Goal: Use online tool/utility: Utilize a website feature to perform a specific function

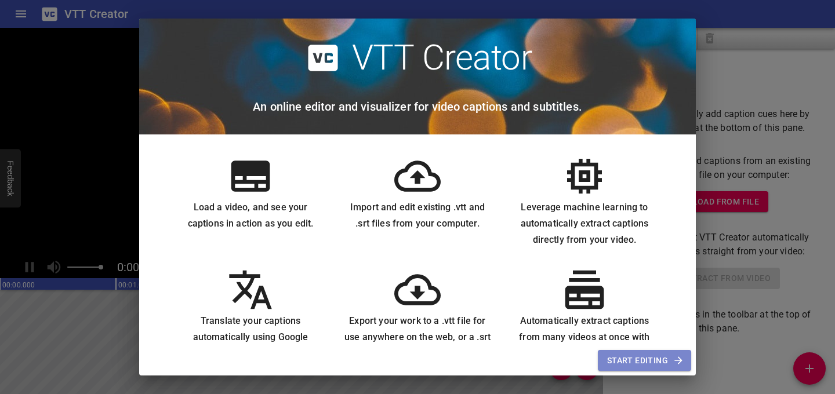
click at [665, 361] on span "Start Editing" at bounding box center [644, 361] width 75 height 14
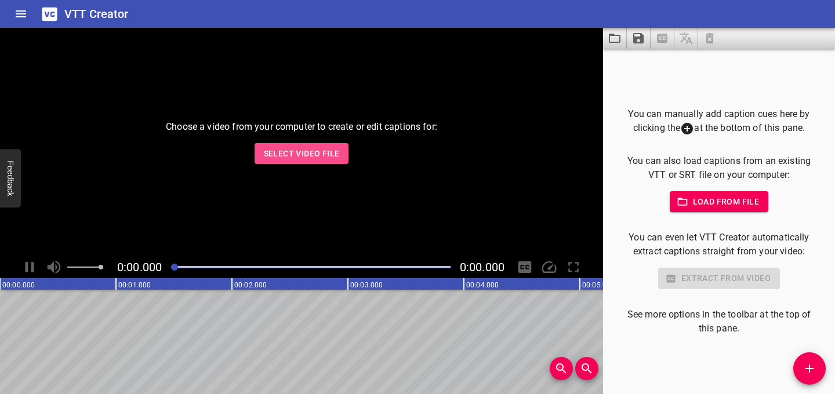
click at [290, 159] on span "Select Video File" at bounding box center [302, 154] width 76 height 14
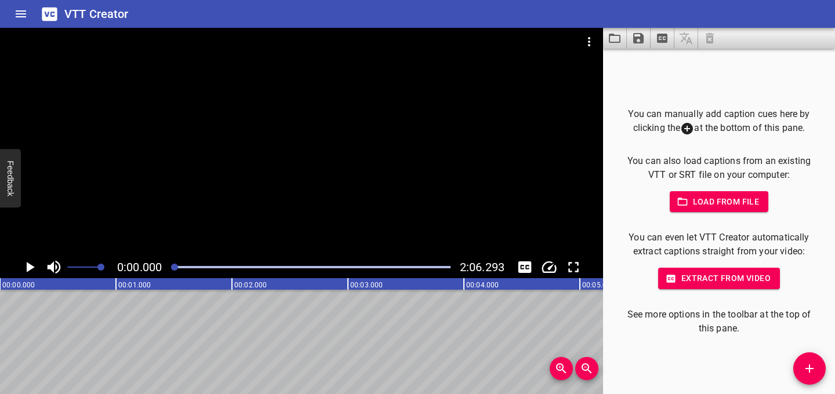
click at [692, 202] on span "Load from file" at bounding box center [719, 202] width 81 height 14
click at [711, 207] on span "Load from file" at bounding box center [719, 202] width 81 height 14
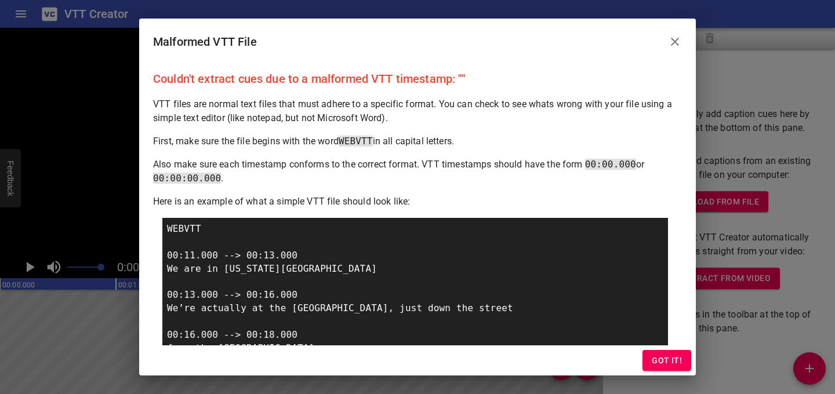
click at [294, 261] on div "WEBVTT 00:11.000 --> 00:13.000 We are in [US_STATE][GEOGRAPHIC_DATA] 00:13.000 …" at bounding box center [414, 289] width 505 height 142
click at [279, 260] on div "WEBVTT 00:11.000 --> 00:13.000 We are in [US_STATE][GEOGRAPHIC_DATA] 00:13.000 …" at bounding box center [414, 289] width 505 height 142
drag, startPoint x: 277, startPoint y: 256, endPoint x: 253, endPoint y: 256, distance: 23.2
click at [253, 256] on div "WEBVTT 00:11.000 --> 00:13.000 We are in [US_STATE][GEOGRAPHIC_DATA] 00:13.000 …" at bounding box center [414, 289] width 505 height 142
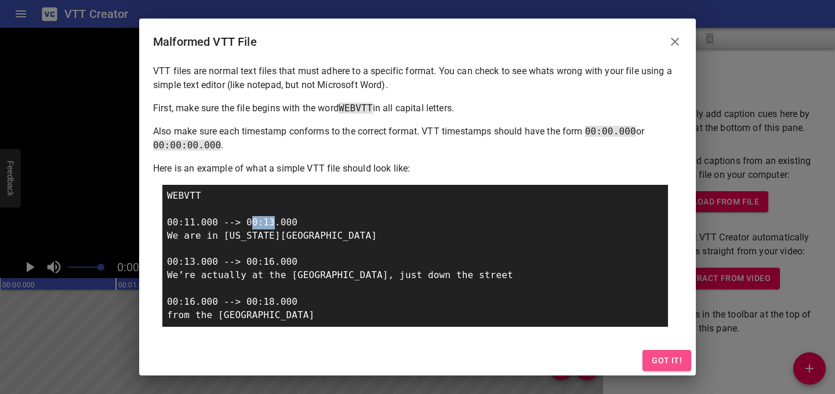
click at [674, 357] on span "Got it!" at bounding box center [667, 361] width 30 height 14
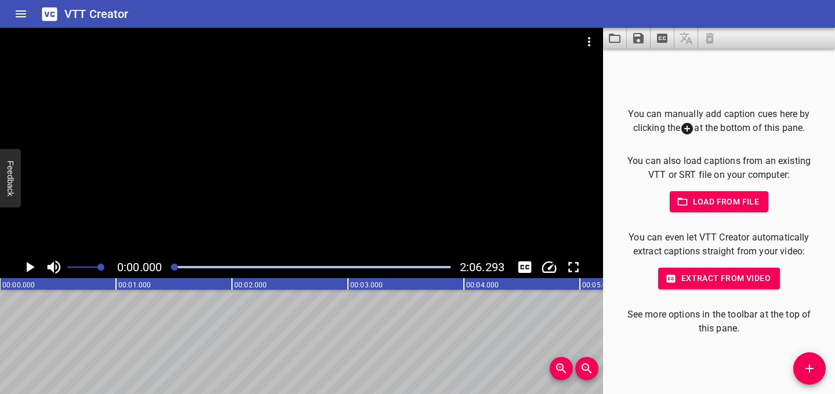
click at [512, 266] on div "0:00.000 2:06.293" at bounding box center [301, 267] width 603 height 22
click at [536, 267] on div "0:00.000 2:06.293" at bounding box center [301, 267] width 603 height 22
click at [526, 267] on icon "Toggle captions" at bounding box center [524, 267] width 17 height 17
click at [32, 267] on icon "Play/Pause" at bounding box center [31, 267] width 8 height 10
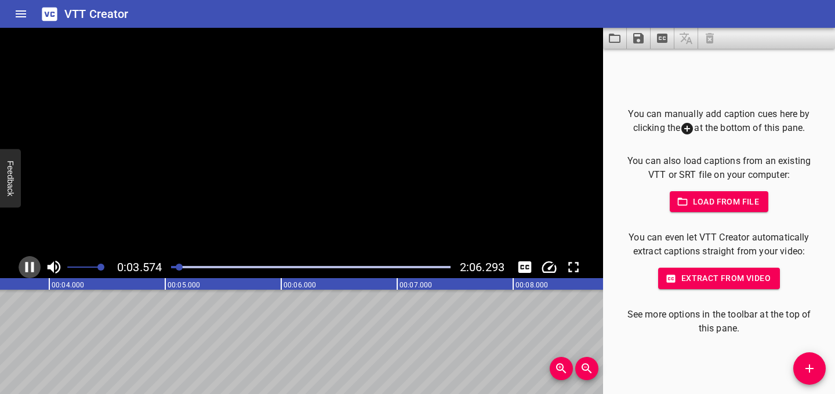
click at [32, 267] on icon "Play/Pause" at bounding box center [30, 267] width 9 height 10
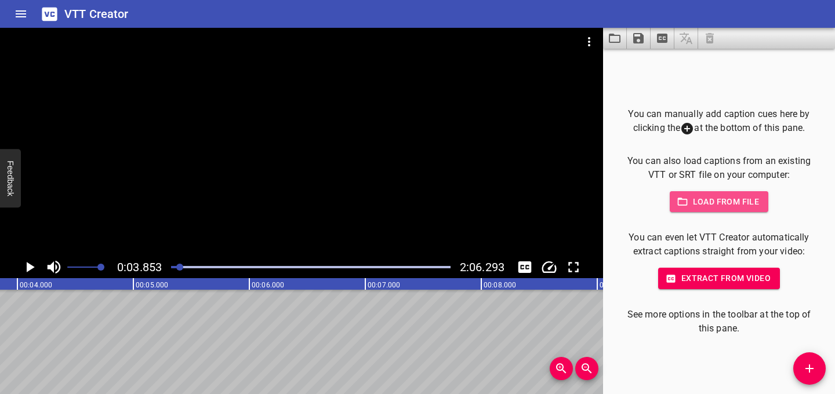
click at [729, 192] on button "Load from file" at bounding box center [719, 201] width 99 height 21
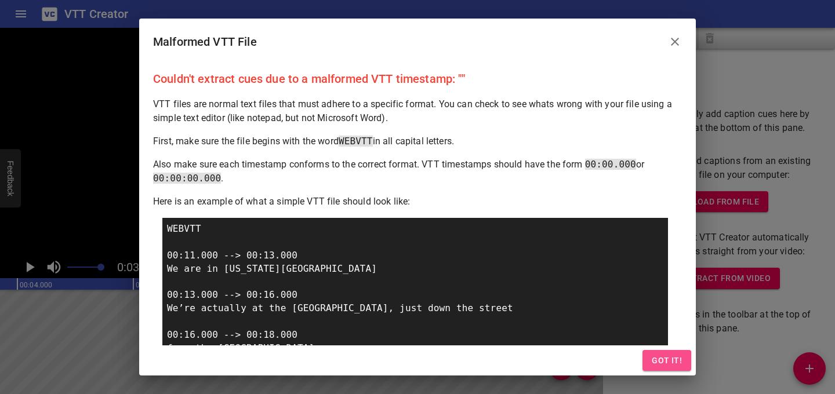
click at [663, 358] on span "Got it!" at bounding box center [667, 361] width 30 height 14
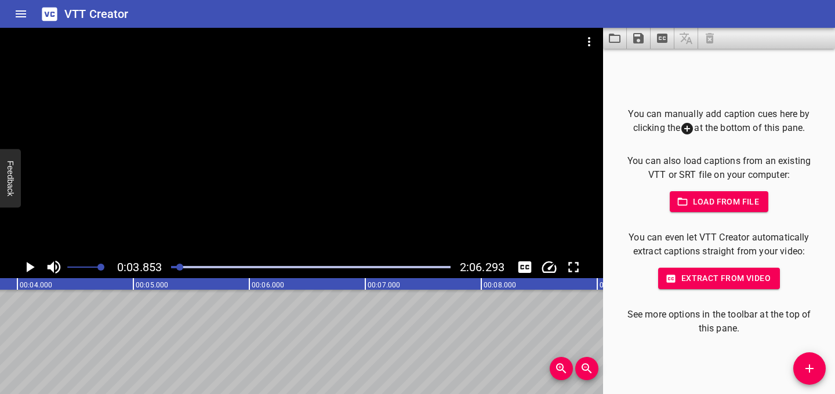
click at [664, 38] on icon "Extract captions from video" at bounding box center [662, 38] width 10 height 9
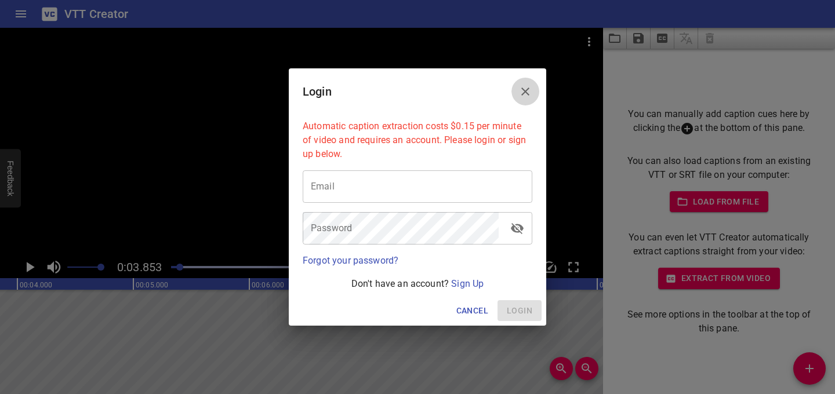
click at [522, 90] on icon "Close" at bounding box center [525, 92] width 14 height 14
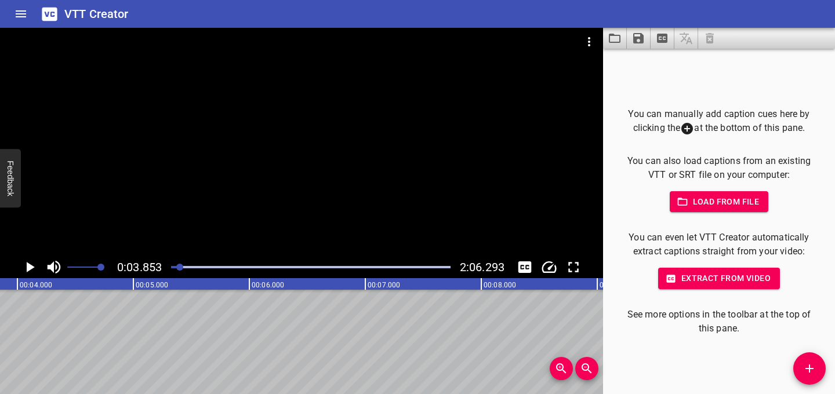
click at [579, 104] on div at bounding box center [301, 142] width 603 height 228
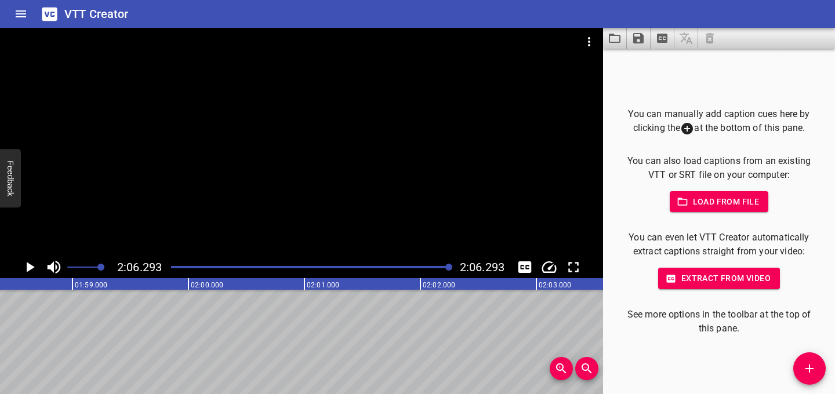
scroll to position [0, 14641]
